Goal: Information Seeking & Learning: Learn about a topic

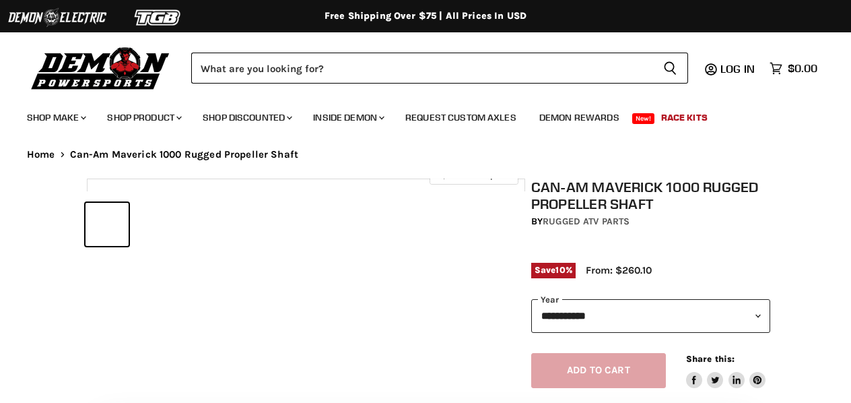
select select "******"
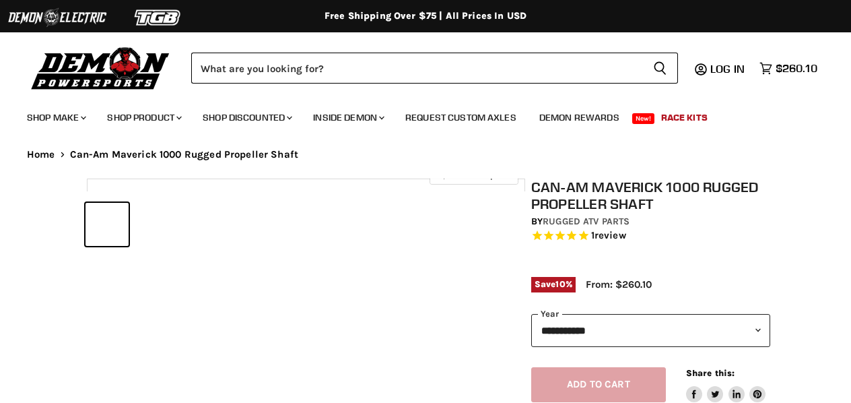
select select "******"
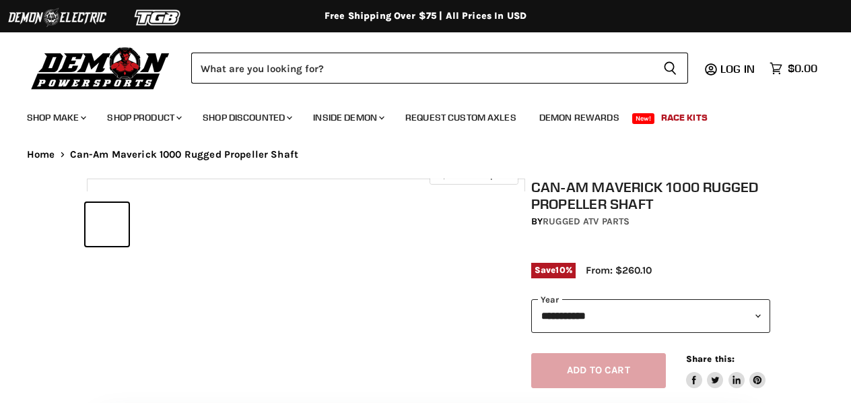
select select "******"
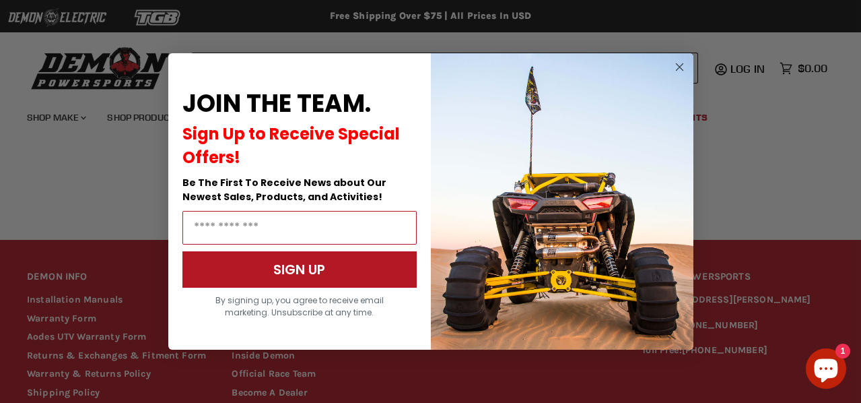
scroll to position [1197, 0]
